Goal: Information Seeking & Learning: Learn about a topic

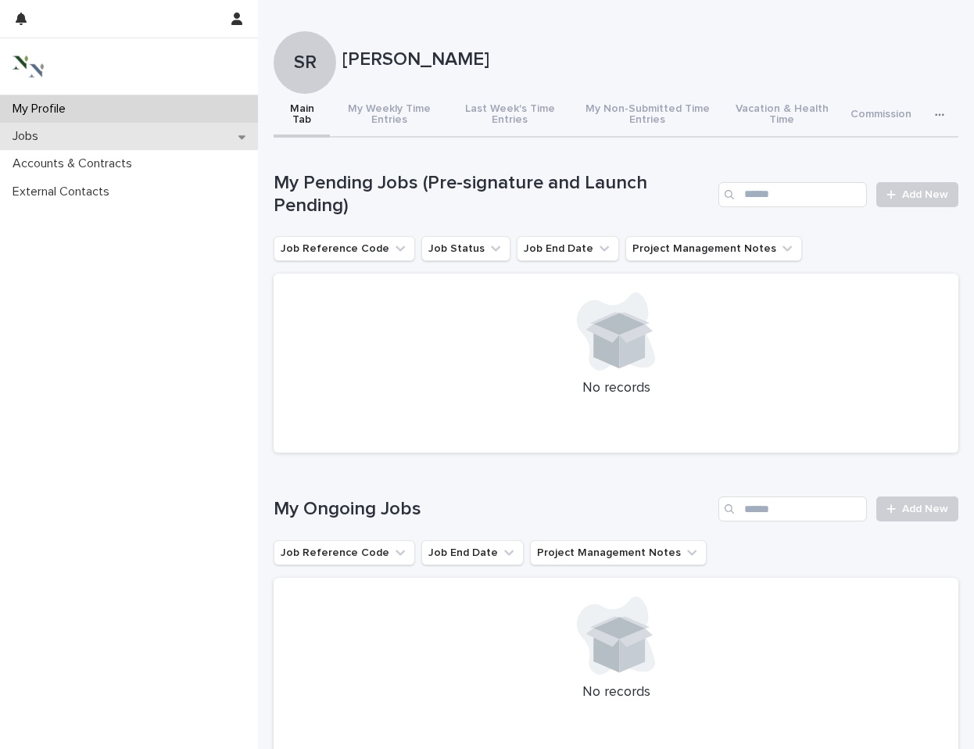
click at [147, 135] on div "Jobs" at bounding box center [129, 136] width 258 height 27
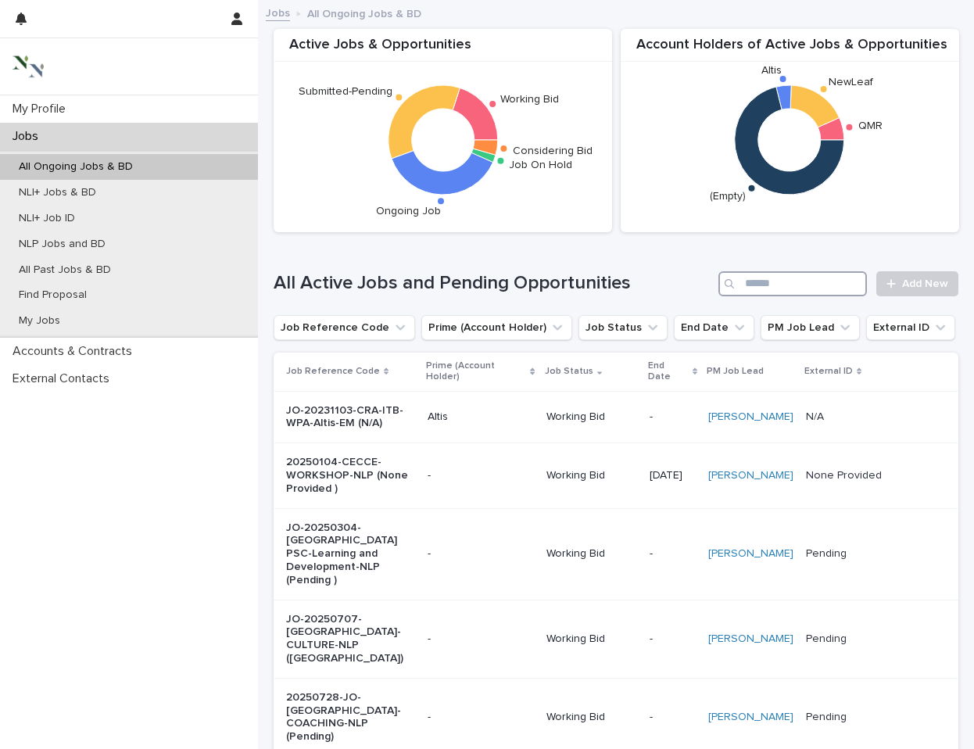
click at [776, 290] on input "Search" at bounding box center [793, 283] width 149 height 25
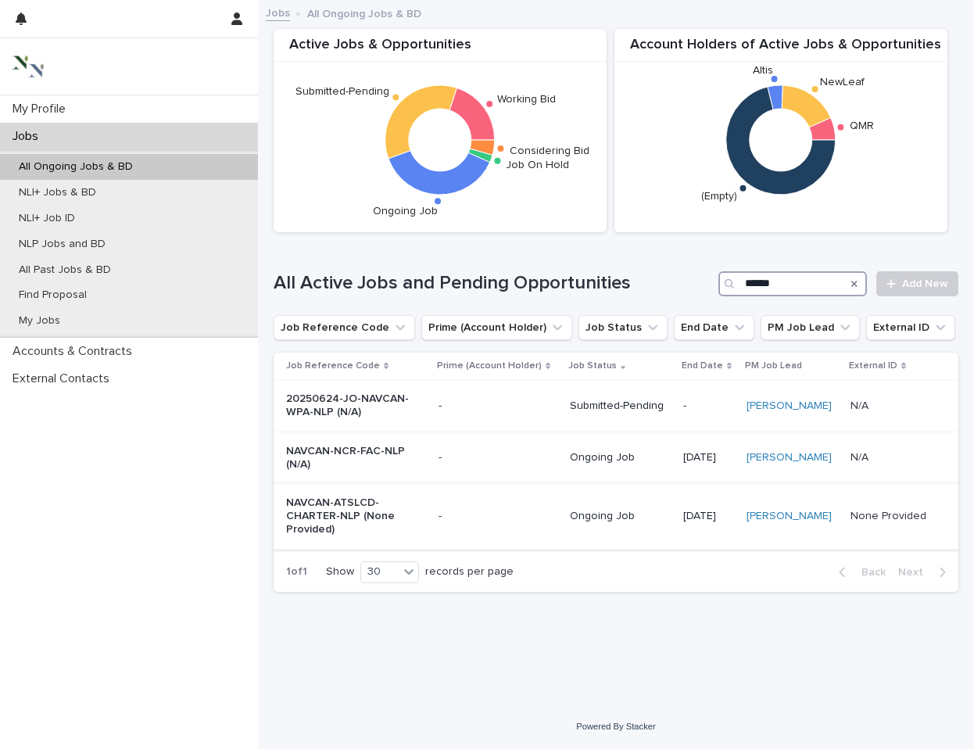
type input "******"
click at [343, 508] on p "NAVCAN-ATSLCD-CHARTER-NLP (None Provided)" at bounding box center [351, 516] width 131 height 39
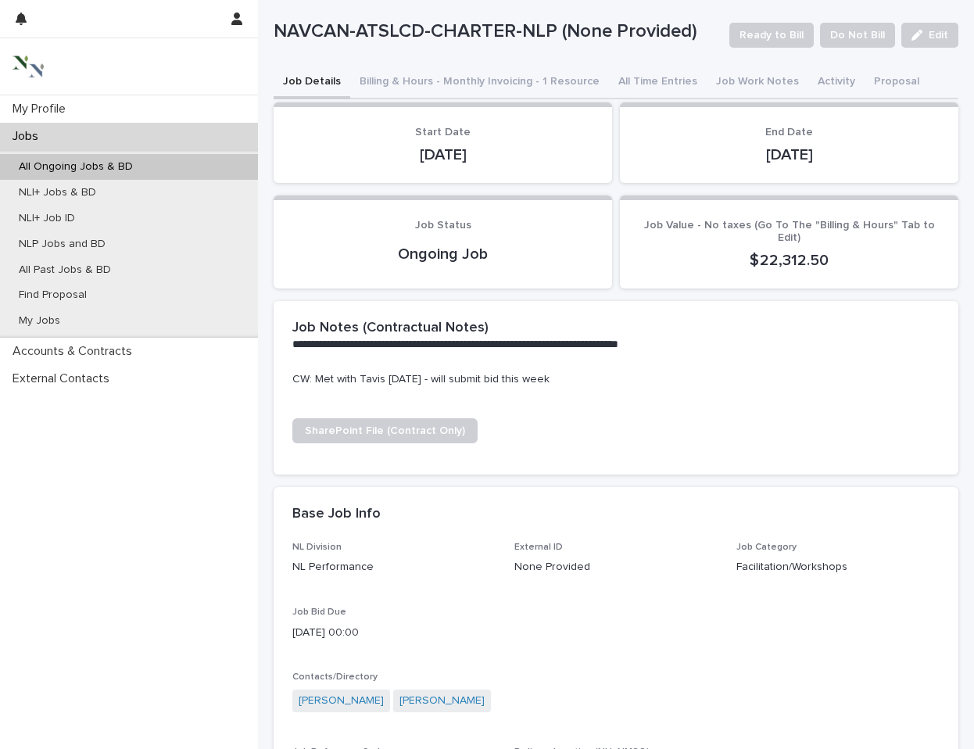
scroll to position [29, 0]
click at [384, 429] on span "SharePoint File (Contract Only)" at bounding box center [385, 430] width 160 height 11
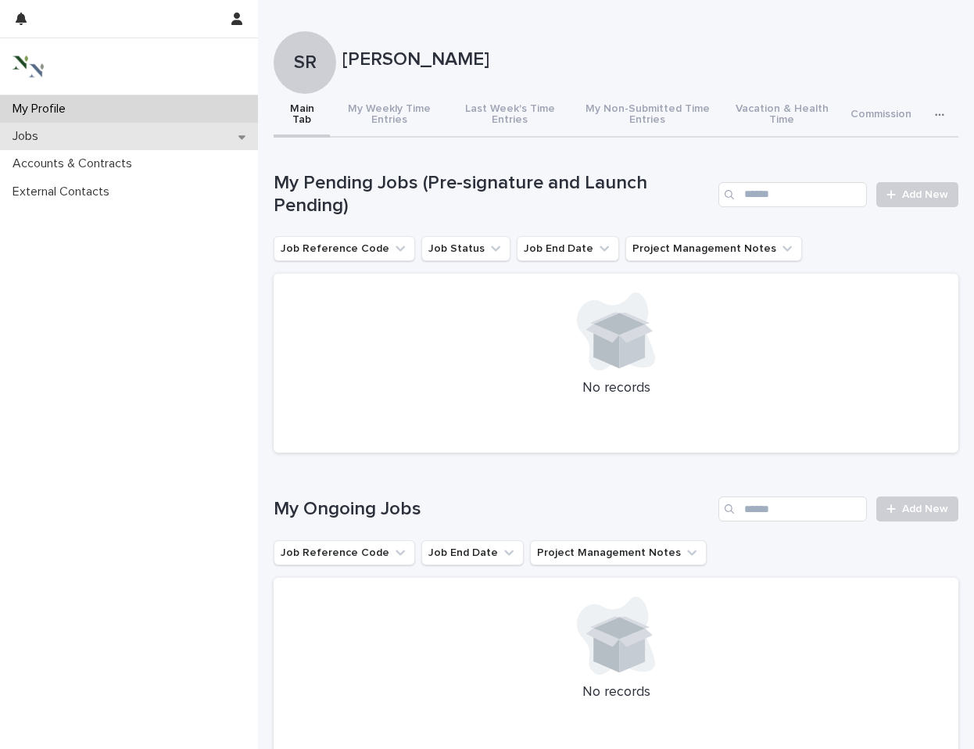
click at [169, 137] on div "Jobs" at bounding box center [129, 136] width 258 height 27
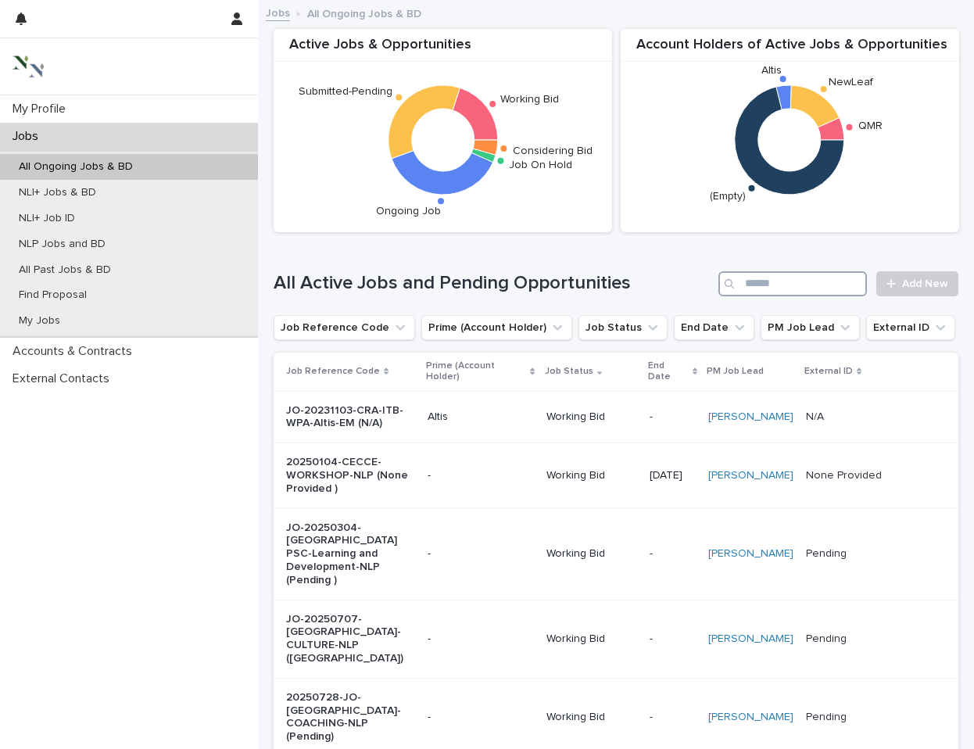
click at [803, 289] on input "Search" at bounding box center [793, 283] width 149 height 25
type input "***"
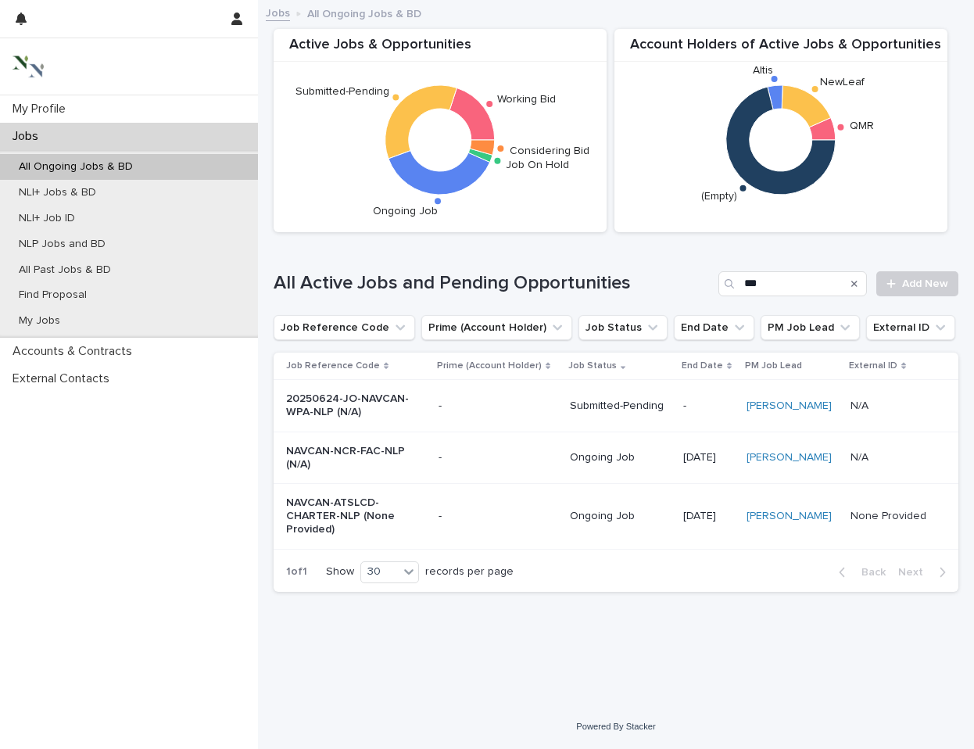
click at [318, 454] on p "NAVCAN-NCR-FAC-NLP (N/A)" at bounding box center [351, 458] width 131 height 27
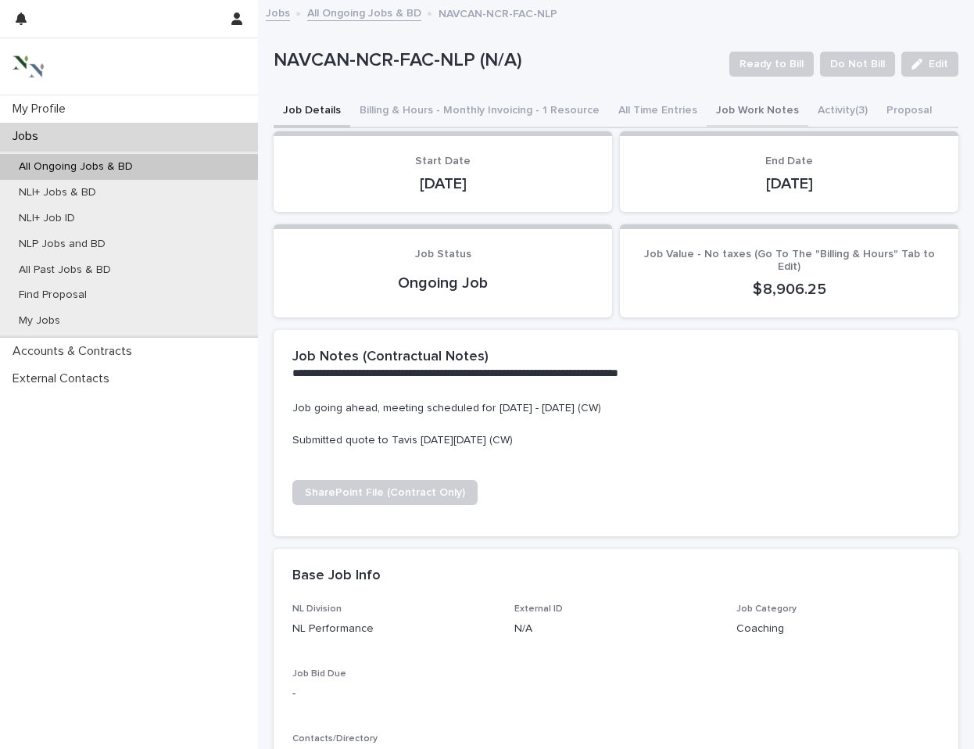
click at [615, 109] on button "All Time Entries" at bounding box center [658, 111] width 98 height 33
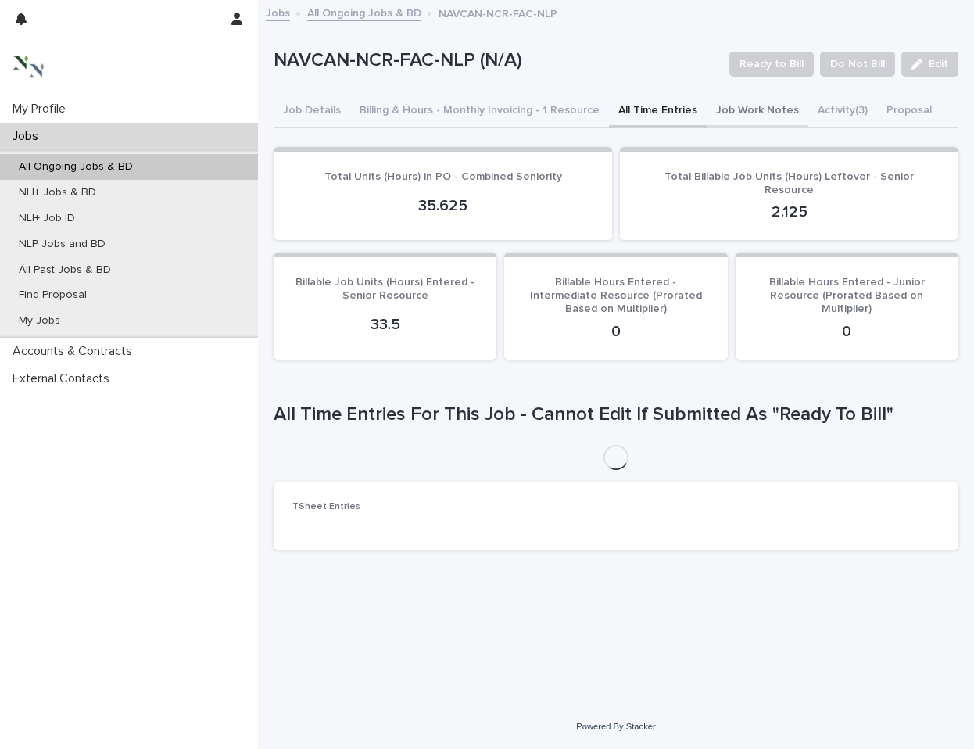
click at [713, 113] on button "Job Work Notes" at bounding box center [758, 111] width 102 height 33
